Goal: Check status: Check status

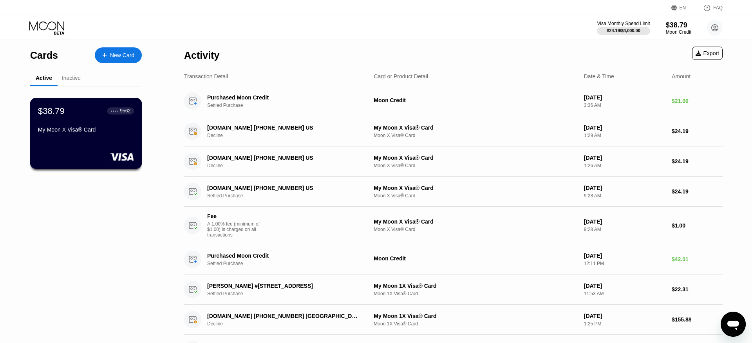
click at [102, 125] on div "$38.79 ● ● ● ● 9562 My Moon X Visa® Card" at bounding box center [86, 121] width 96 height 30
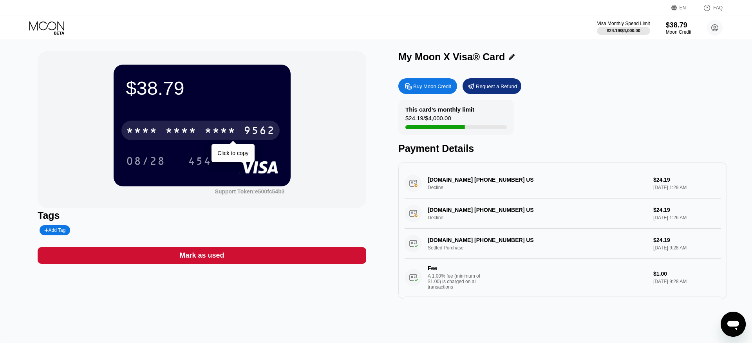
click at [176, 129] on div "* * * *" at bounding box center [180, 131] width 31 height 13
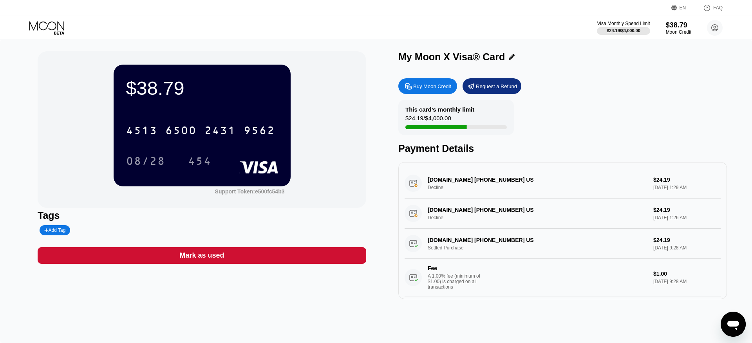
click at [489, 241] on div "MATCH.COM 800-326-5161 US Settled Purchase $24.19 Sep 07, 2025 9:28 AM Fee A 1.…" at bounding box center [563, 263] width 316 height 68
click at [460, 211] on div "MATCH.COM 800-326-5161 US Decline $24.19 Sep 21, 2025 1:26 AM" at bounding box center [563, 214] width 316 height 30
click at [415, 215] on div "MATCH.COM 800-326-5161 US Decline $24.19 Sep 21, 2025 1:26 AM" at bounding box center [563, 214] width 316 height 30
click at [414, 177] on div "MATCH.COM 800-326-5161 US Decline $24.19 Sep 22, 2025 1:29 AM" at bounding box center [563, 183] width 316 height 30
